Goal: Task Accomplishment & Management: Manage account settings

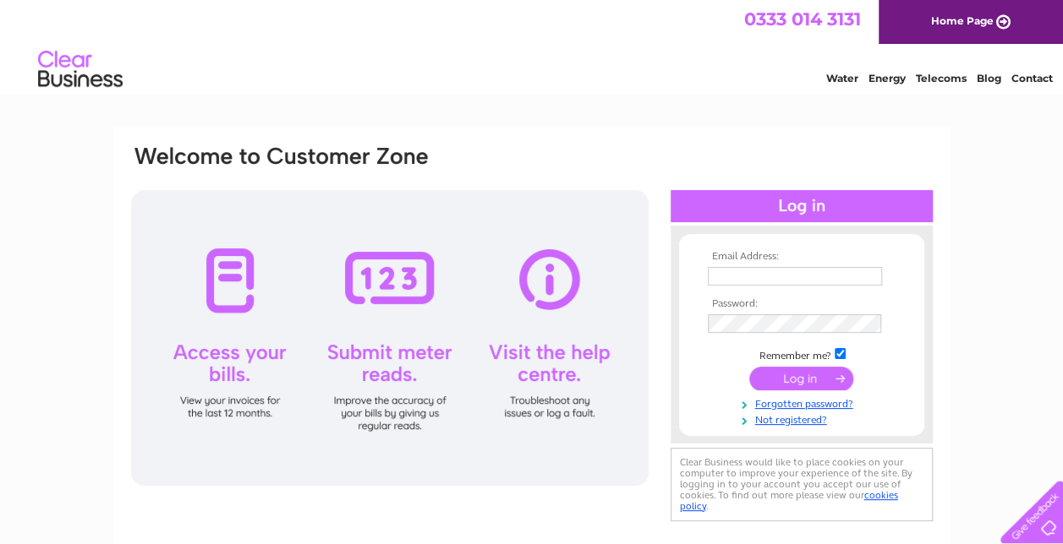
click at [767, 273] on input "text" at bounding box center [795, 276] width 174 height 19
type input "jenny.chalmers@city-financial.co.uk"
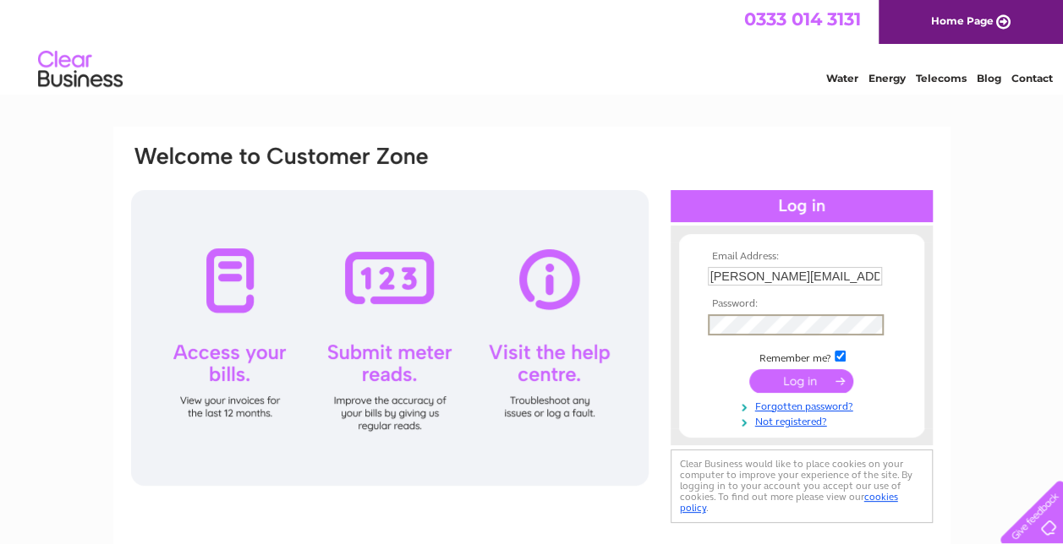
click at [749, 369] on input "submit" at bounding box center [801, 381] width 104 height 24
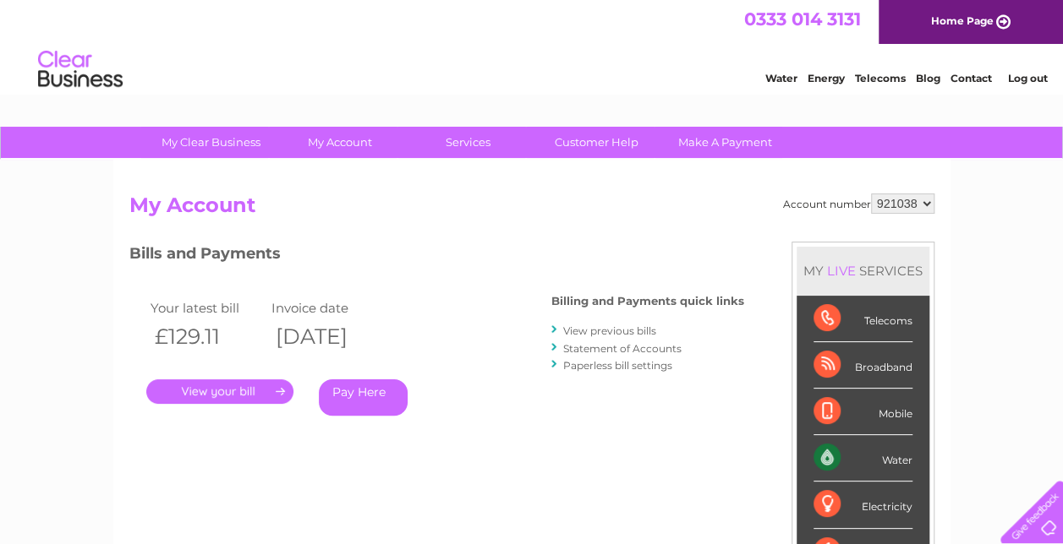
click at [249, 391] on link "." at bounding box center [219, 392] width 147 height 25
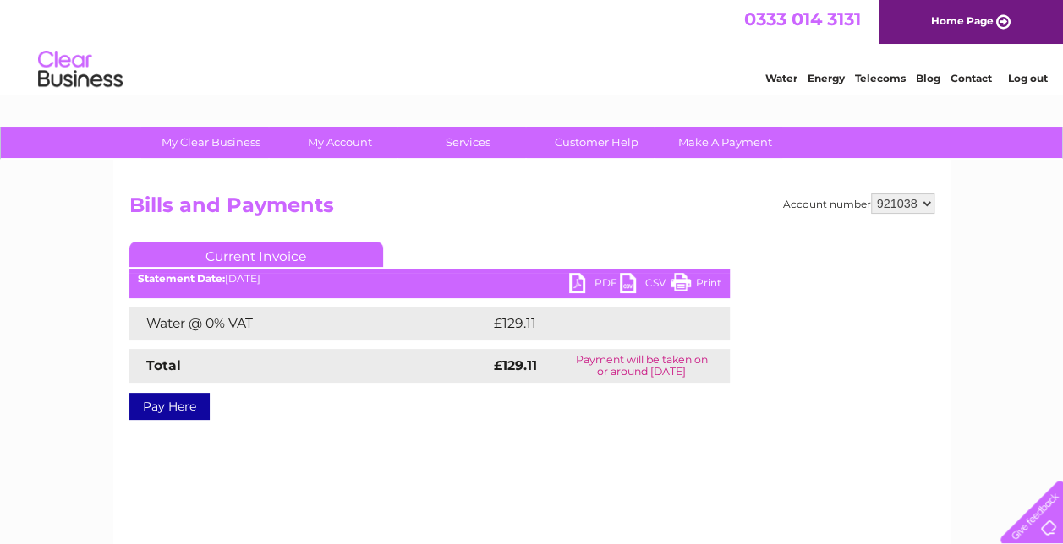
click at [571, 284] on link "PDF" at bounding box center [594, 285] width 51 height 25
click at [598, 284] on link "PDF" at bounding box center [594, 285] width 51 height 25
